Goal: Task Accomplishment & Management: Manage account settings

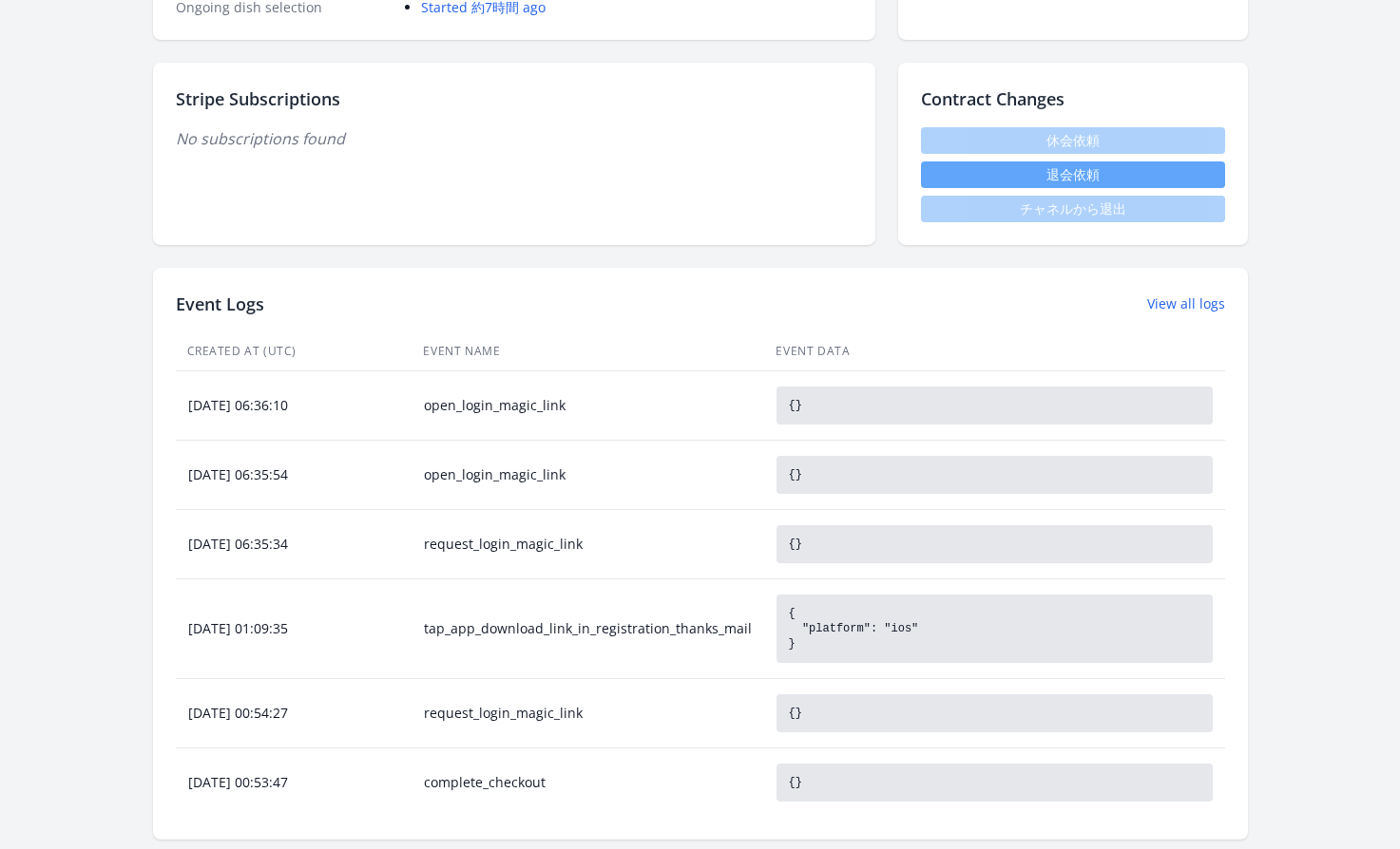
scroll to position [55, 0]
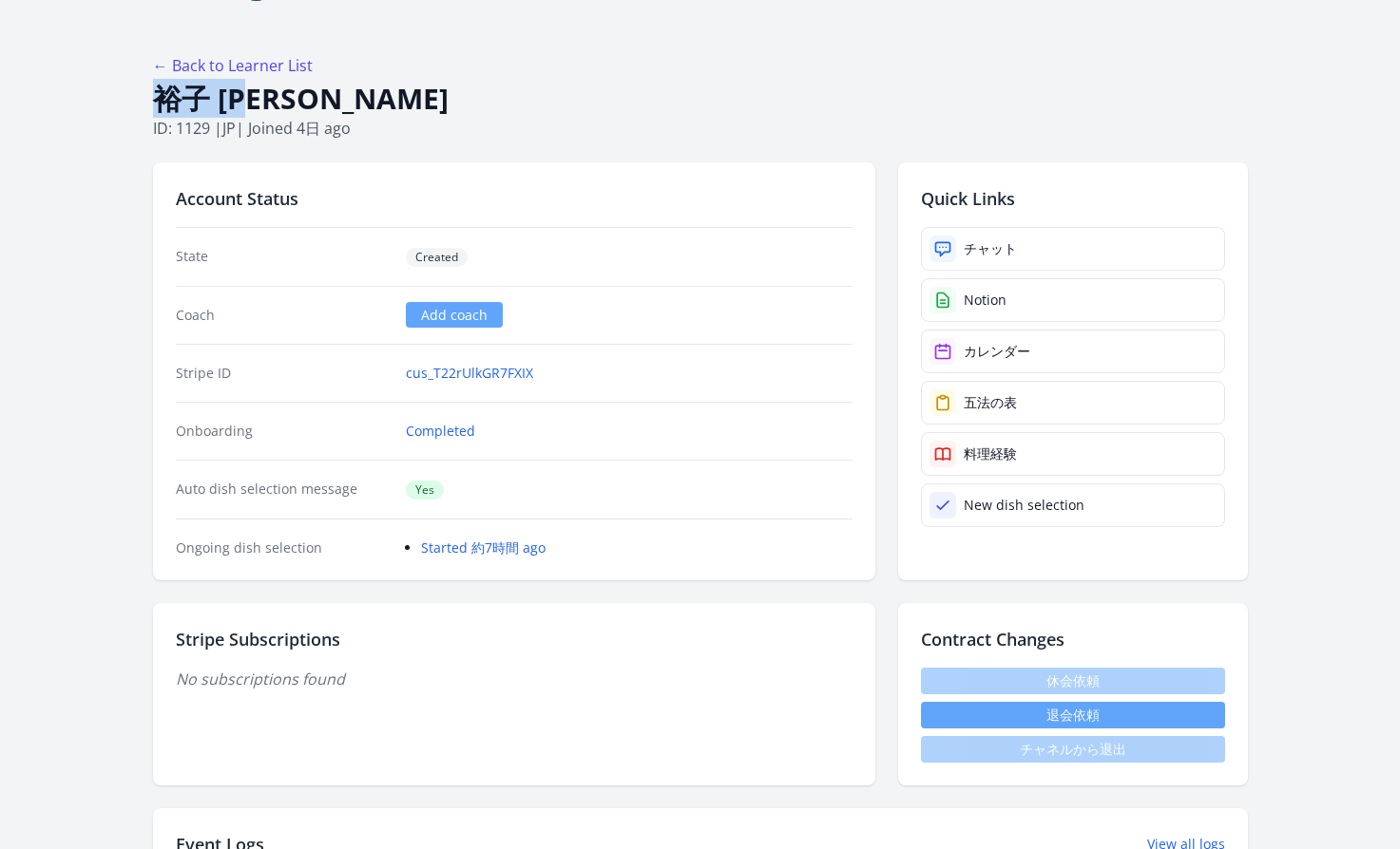
drag, startPoint x: 277, startPoint y: 91, endPoint x: 150, endPoint y: 98, distance: 127.2
copy h1 "裕子 [PERSON_NAME]"
click at [949, 252] on icon at bounding box center [943, 249] width 19 height 19
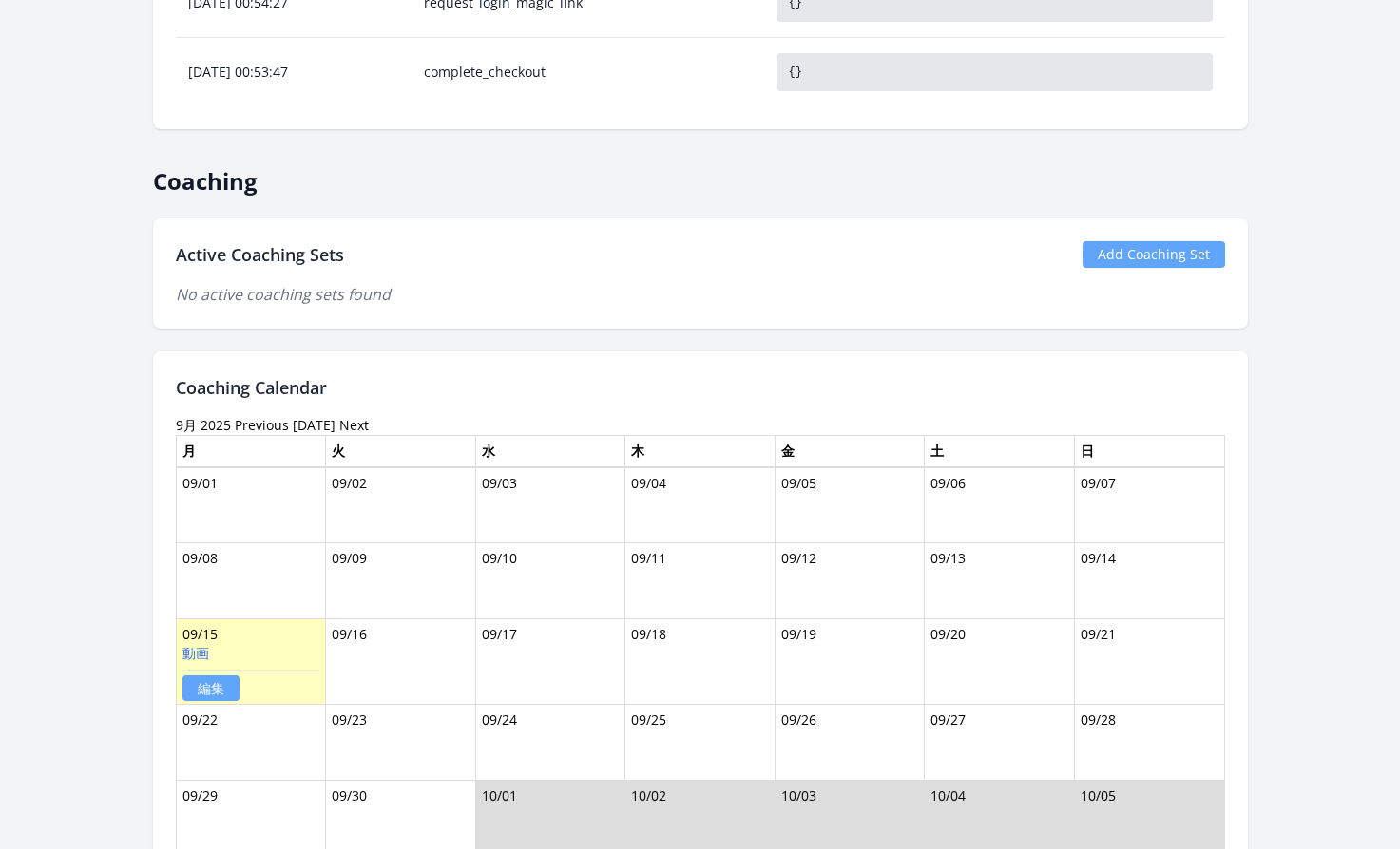
scroll to position [1226, 0]
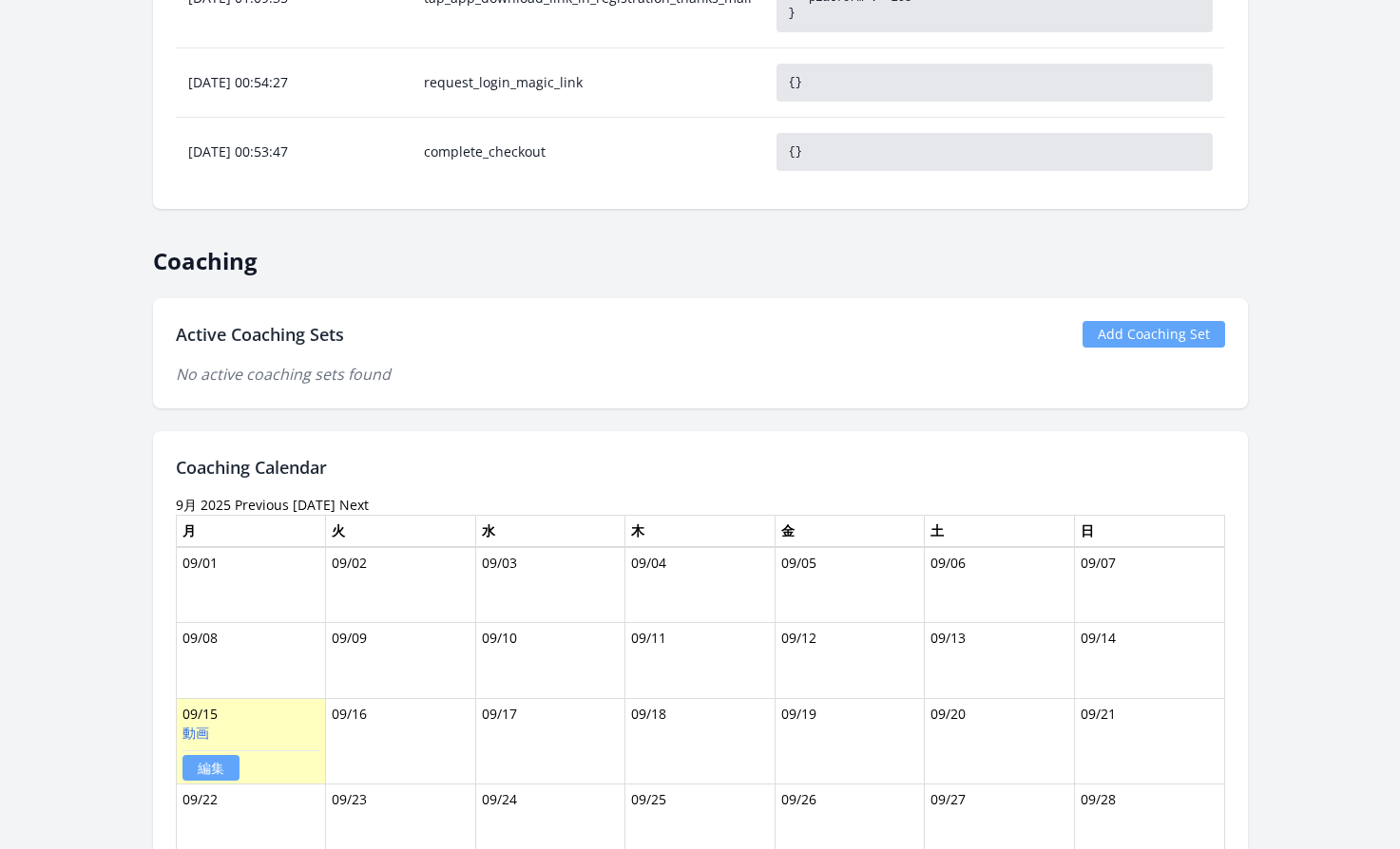
click at [1130, 327] on link "Add Coaching Set" at bounding box center [1153, 334] width 142 height 27
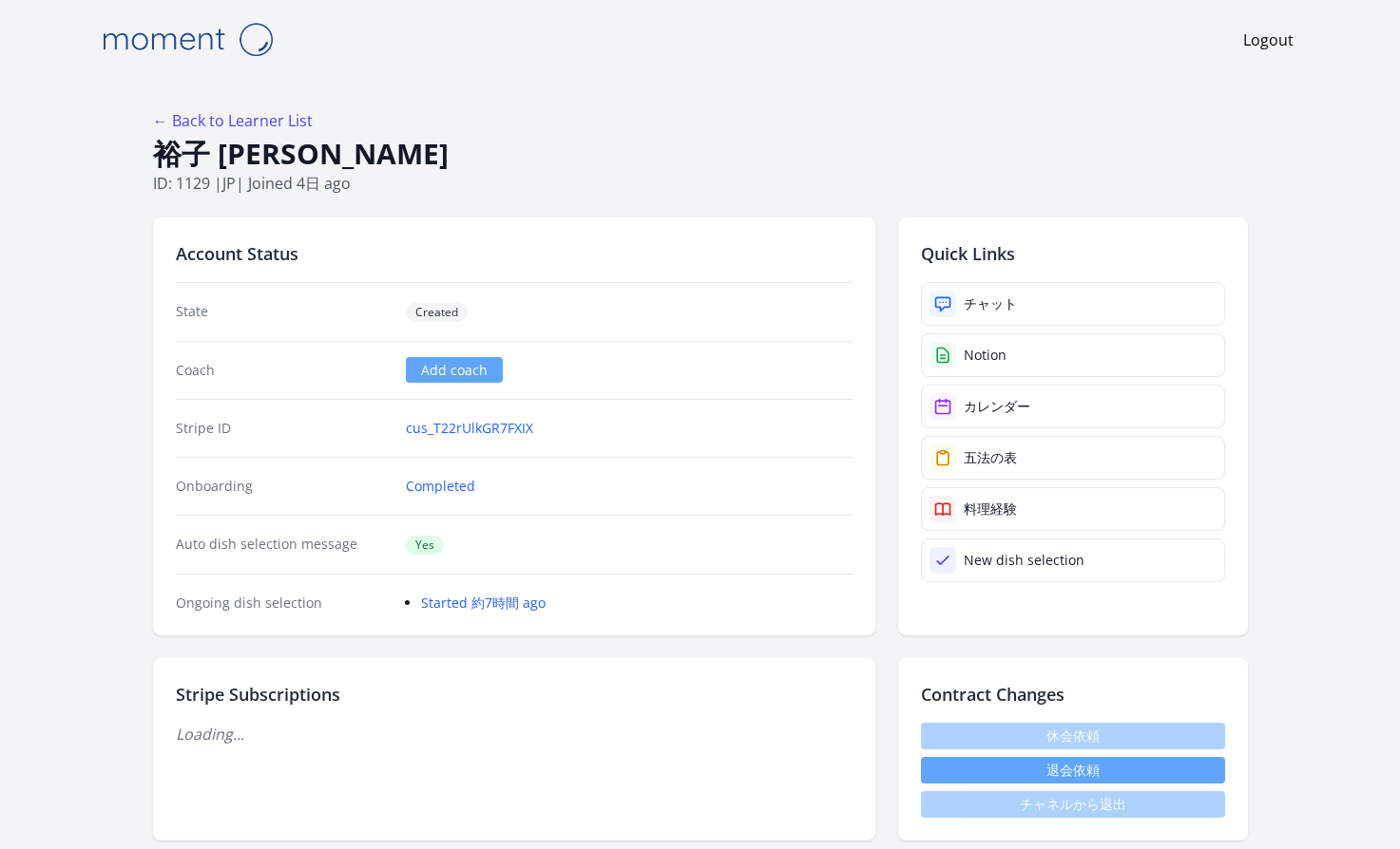
scroll to position [1226, 0]
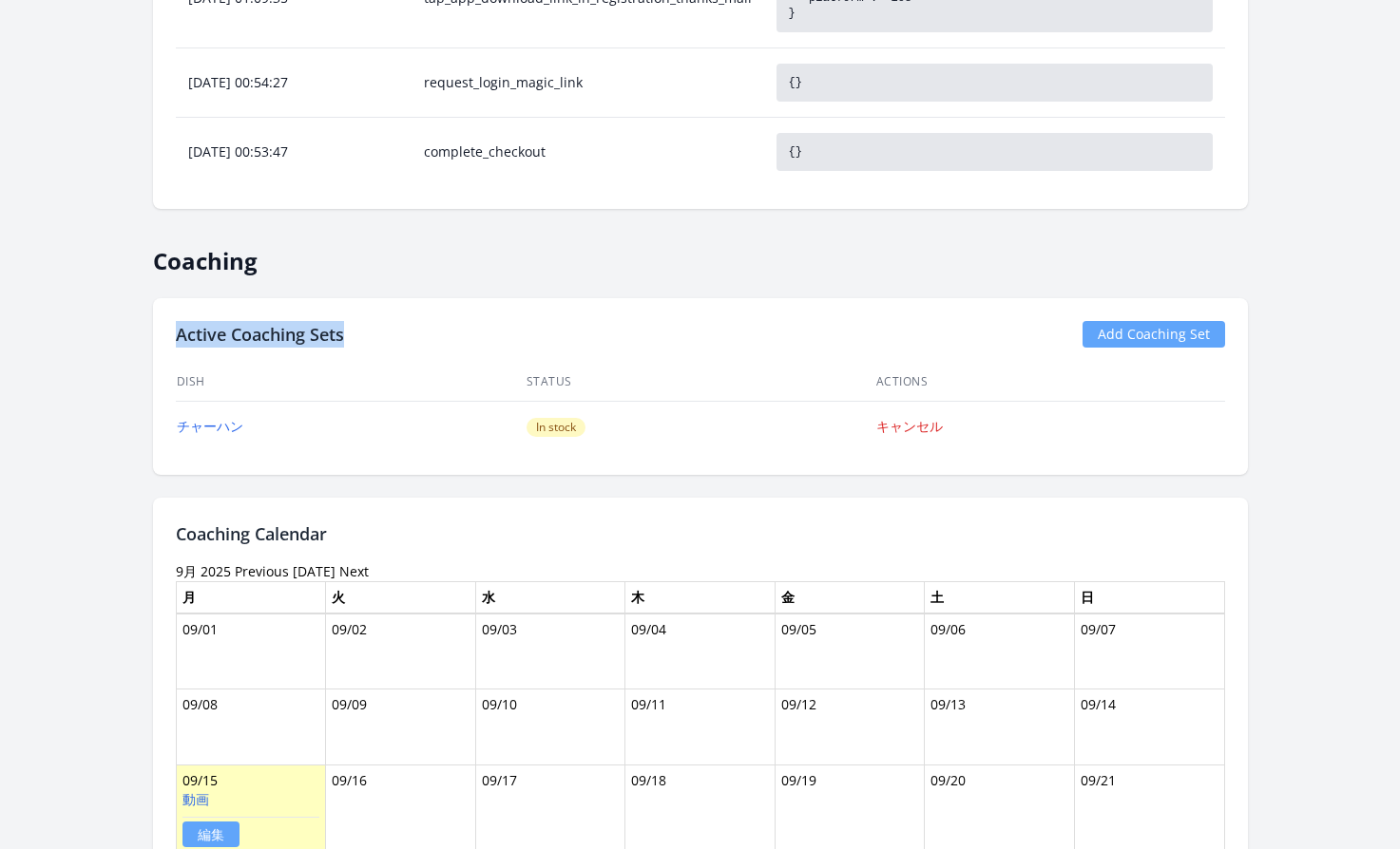
drag, startPoint x: 347, startPoint y: 334, endPoint x: 173, endPoint y: 332, distance: 174.0
click at [173, 332] on div "Active Coaching Sets Add Coaching Set Dish Status Actions チャーハン In stock キャンセル" at bounding box center [700, 387] width 1094 height 177
copy h2 "Active Coaching Sets"
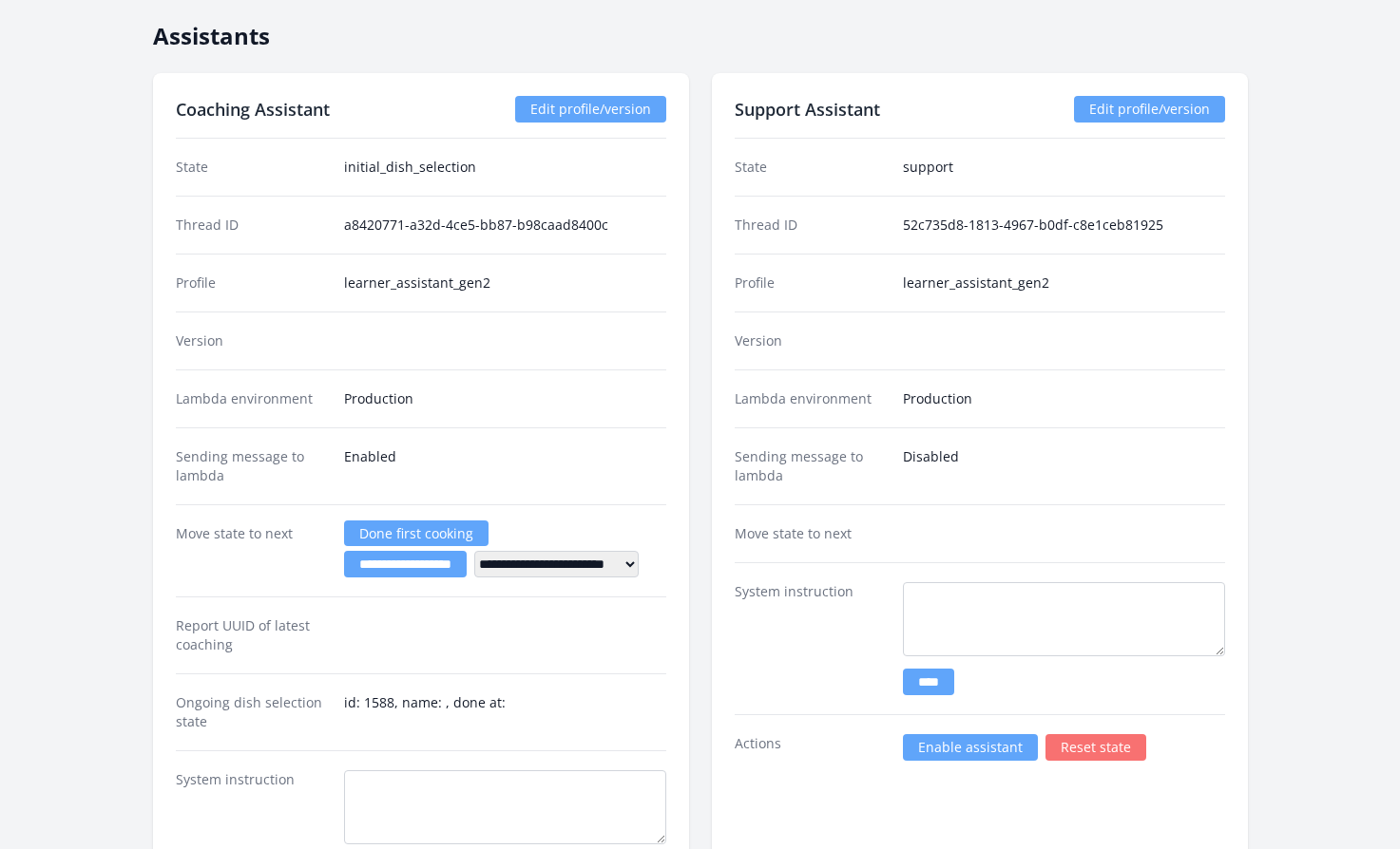
scroll to position [3243, 0]
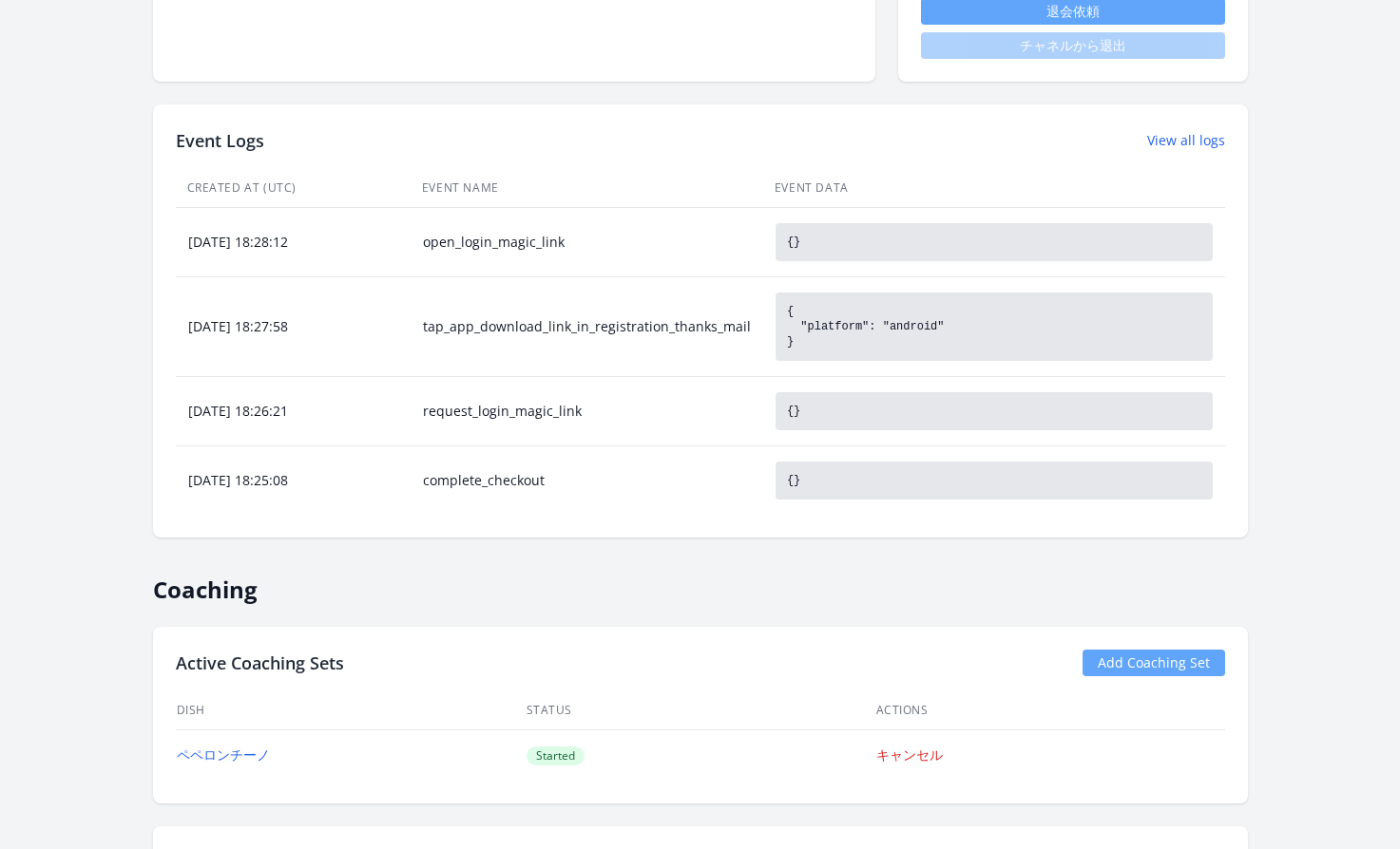
scroll to position [999, 0]
